Goal: Task Accomplishment & Management: Use online tool/utility

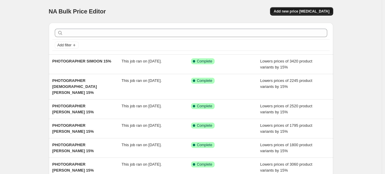
click at [296, 14] on button "Add new price [MEDICAL_DATA]" at bounding box center [301, 11] width 63 height 8
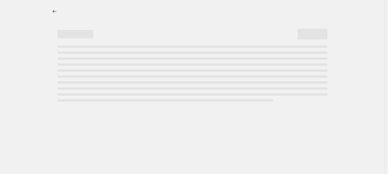
select select "percentage"
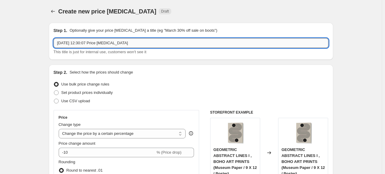
click at [242, 43] on input "[DATE] 12:30:07 Price [MEDICAL_DATA]" at bounding box center [191, 43] width 275 height 10
paste input "[PERSON_NAME]"
type input "PHOTOGRAPHER [PERSON_NAME] 15%"
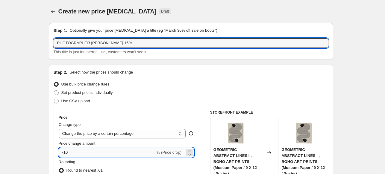
click at [146, 150] on input "-10" at bounding box center [107, 153] width 97 height 10
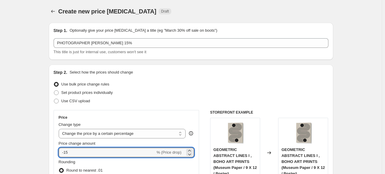
type input "-15"
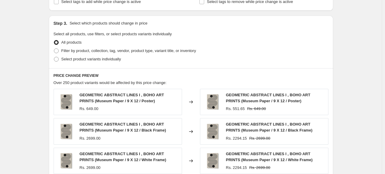
scroll to position [269, 0]
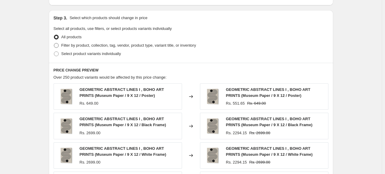
click at [65, 46] on span "Filter by product, collection, tag, vendor, product type, variant title, or inv…" at bounding box center [128, 45] width 135 height 4
click at [54, 43] on input "Filter by product, collection, tag, vendor, product type, variant title, or inv…" at bounding box center [54, 43] width 0 height 0
radio input "true"
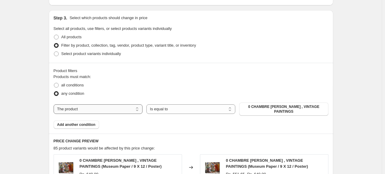
click at [112, 107] on select "The product The product's collection The product's tag The product's vendor The…" at bounding box center [98, 109] width 89 height 10
select select "collection"
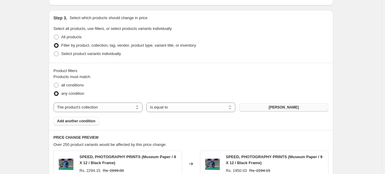
click at [292, 108] on span "[PERSON_NAME]" at bounding box center [283, 107] width 30 height 5
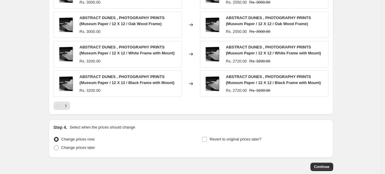
scroll to position [500, 0]
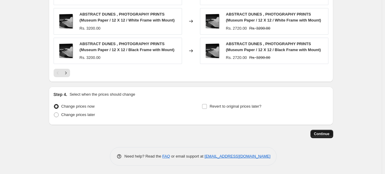
click at [318, 135] on span "Continue" at bounding box center [322, 134] width 16 height 5
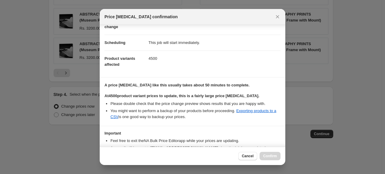
scroll to position [73, 0]
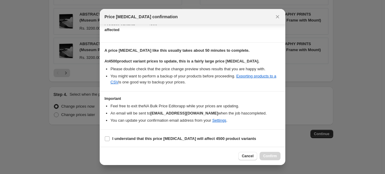
drag, startPoint x: 184, startPoint y: 135, endPoint x: 188, endPoint y: 146, distance: 11.4
click at [184, 136] on b "I understand that this price [MEDICAL_DATA] will affect 4500 product variants" at bounding box center [184, 138] width 144 height 4
click at [109, 136] on input "I understand that this price [MEDICAL_DATA] will affect 4500 product variants" at bounding box center [107, 138] width 5 height 5
checkbox input "true"
click at [268, 155] on button "Confirm" at bounding box center [269, 156] width 21 height 8
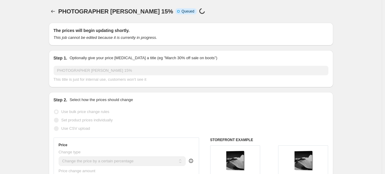
scroll to position [500, 0]
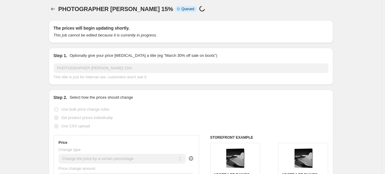
scroll to position [0, 0]
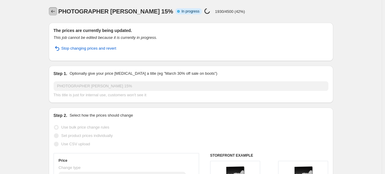
click at [56, 12] on icon "Price change jobs" at bounding box center [53, 11] width 6 height 6
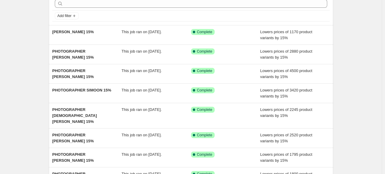
scroll to position [30, 0]
